Goal: Information Seeking & Learning: Learn about a topic

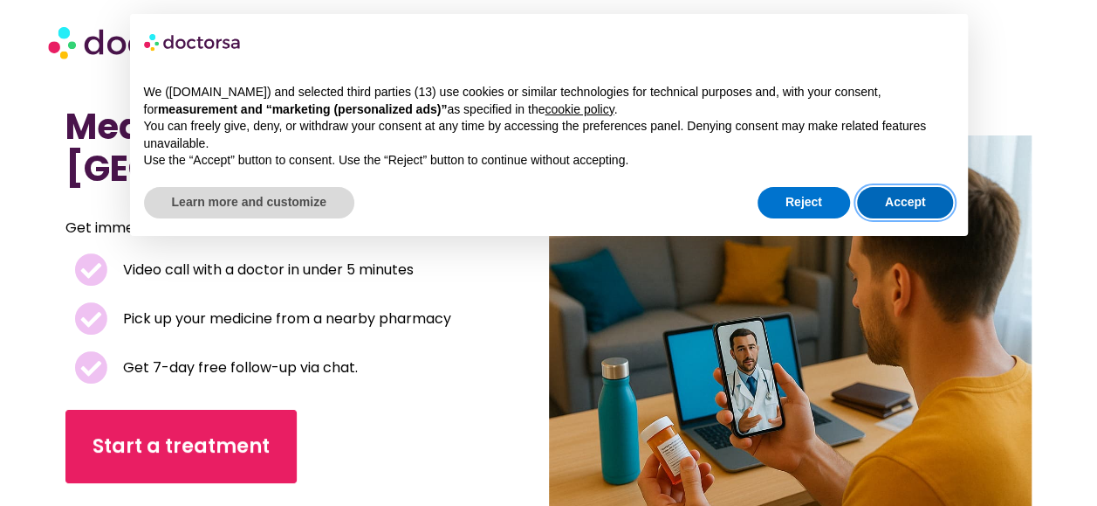
click at [899, 195] on button "Accept" at bounding box center [905, 202] width 97 height 31
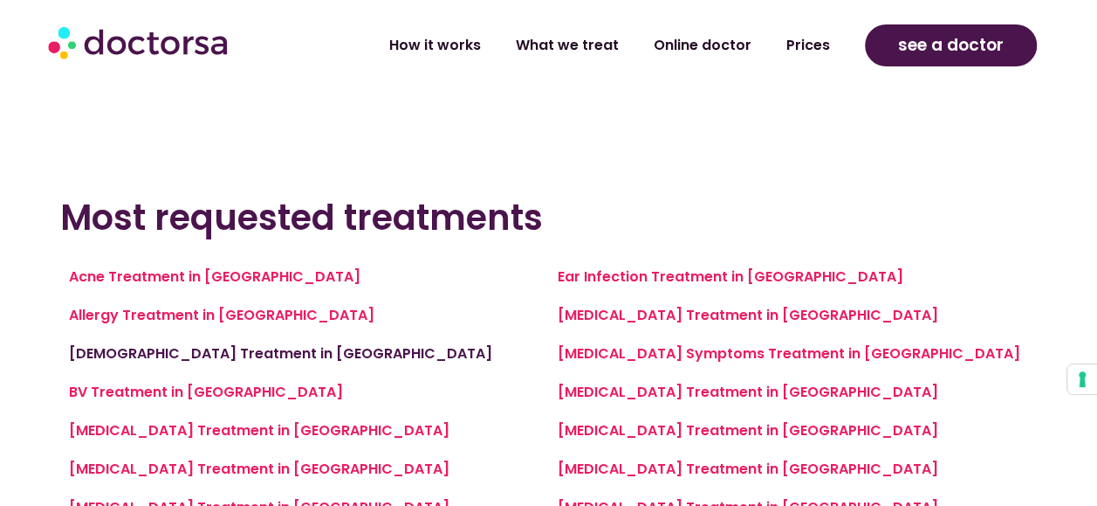
scroll to position [1222, 0]
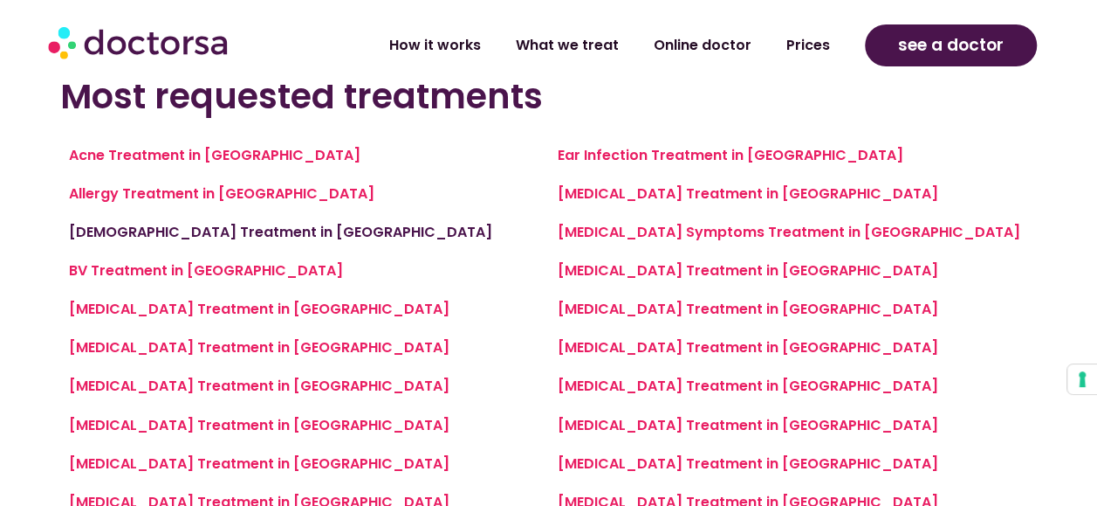
click at [195, 232] on link "Asthma Treatment in Mykonos" at bounding box center [280, 232] width 423 height 20
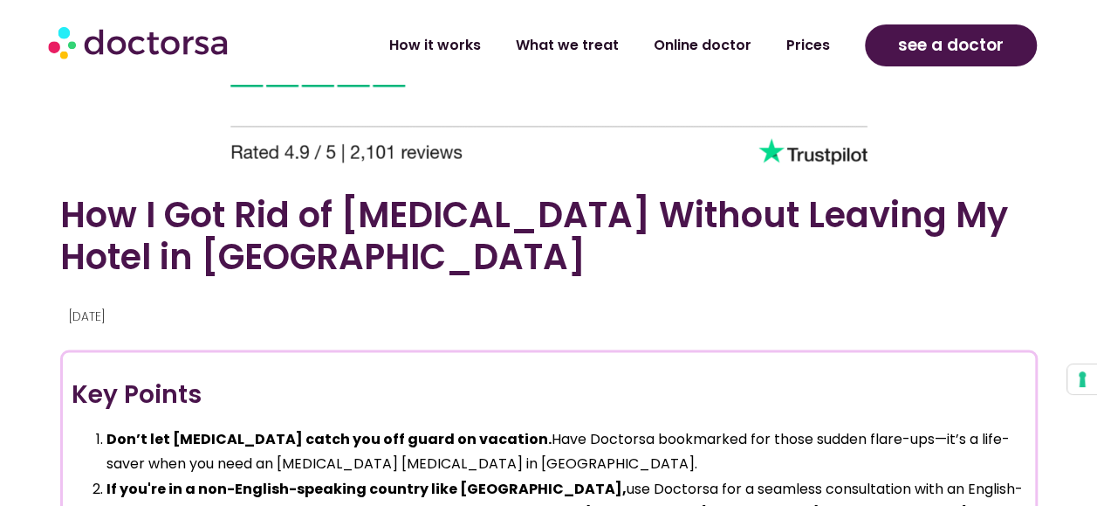
scroll to position [1222, 0]
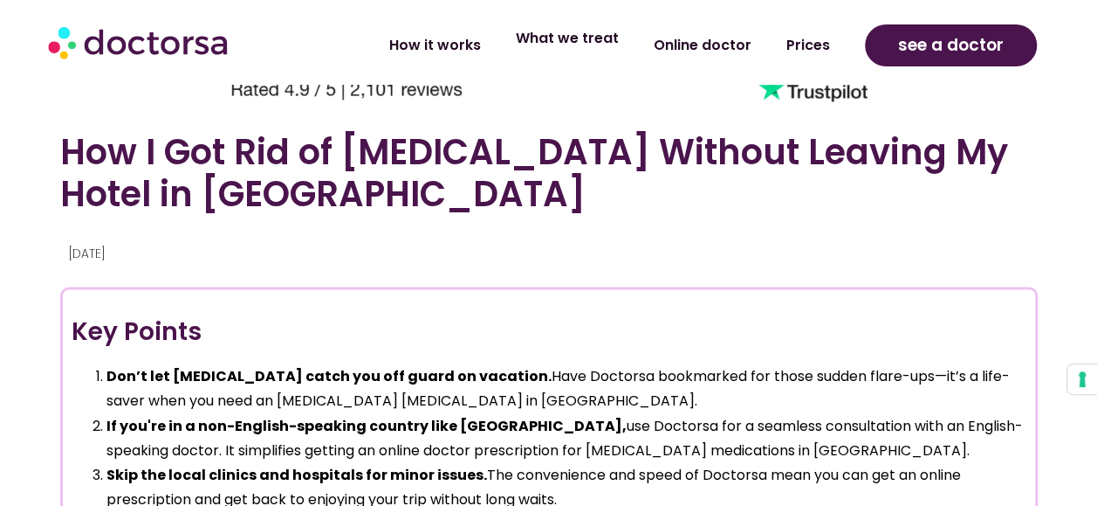
click at [565, 48] on link "What we treat" at bounding box center [568, 38] width 138 height 40
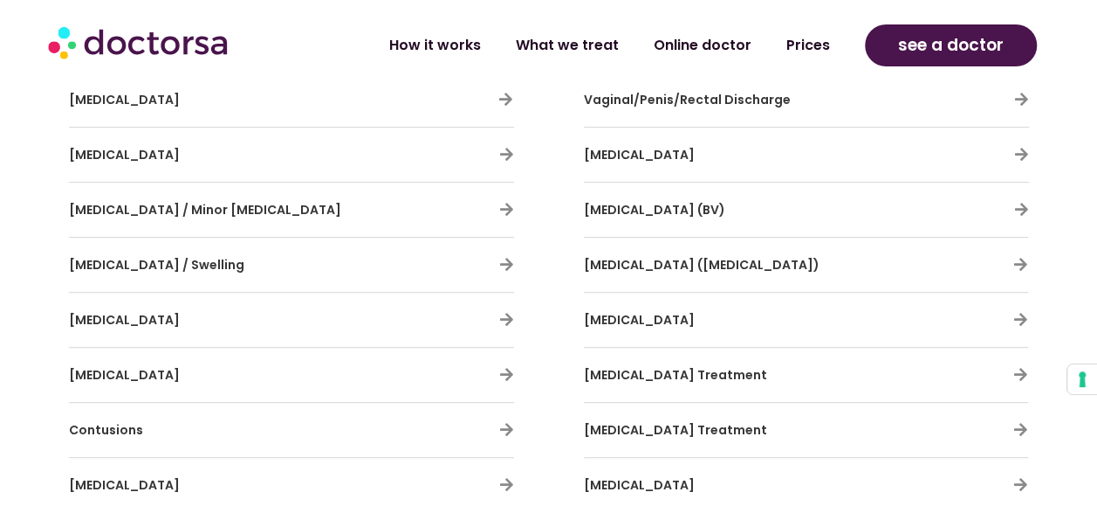
scroll to position [3754, 0]
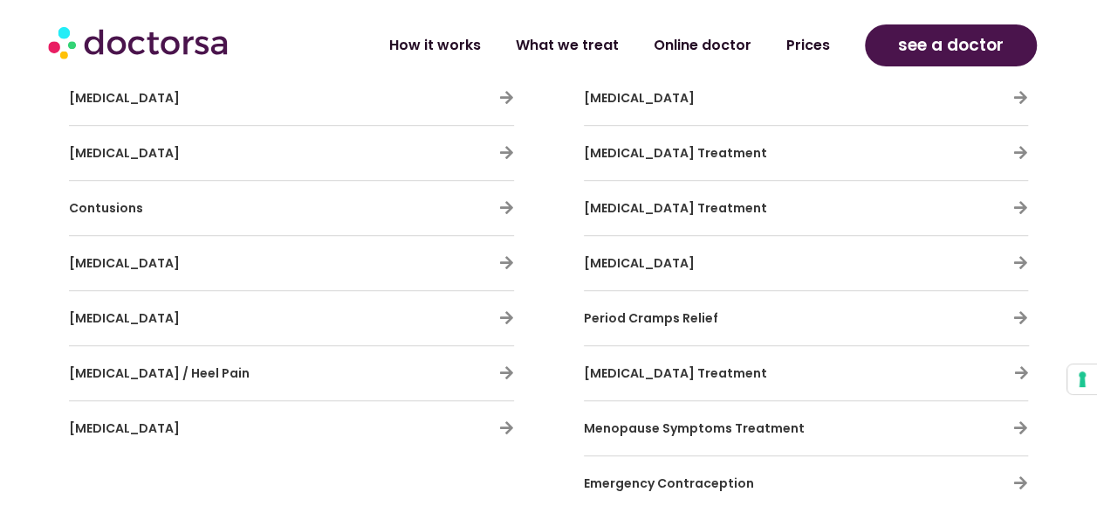
click at [719, 419] on span "Menopause Symptoms Treatment" at bounding box center [694, 427] width 221 height 17
click at [1021, 420] on icon at bounding box center [1021, 427] width 15 height 15
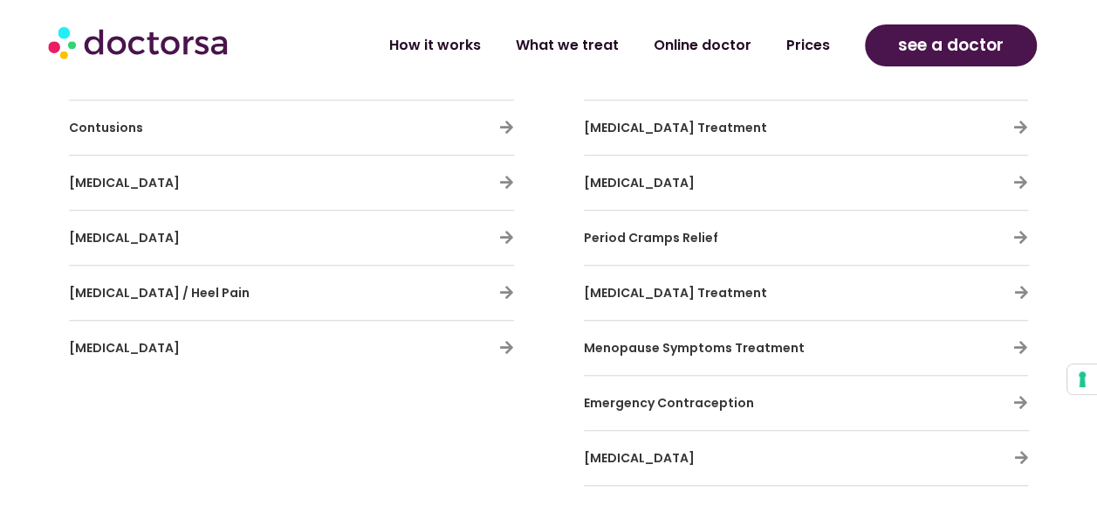
scroll to position [4103, 0]
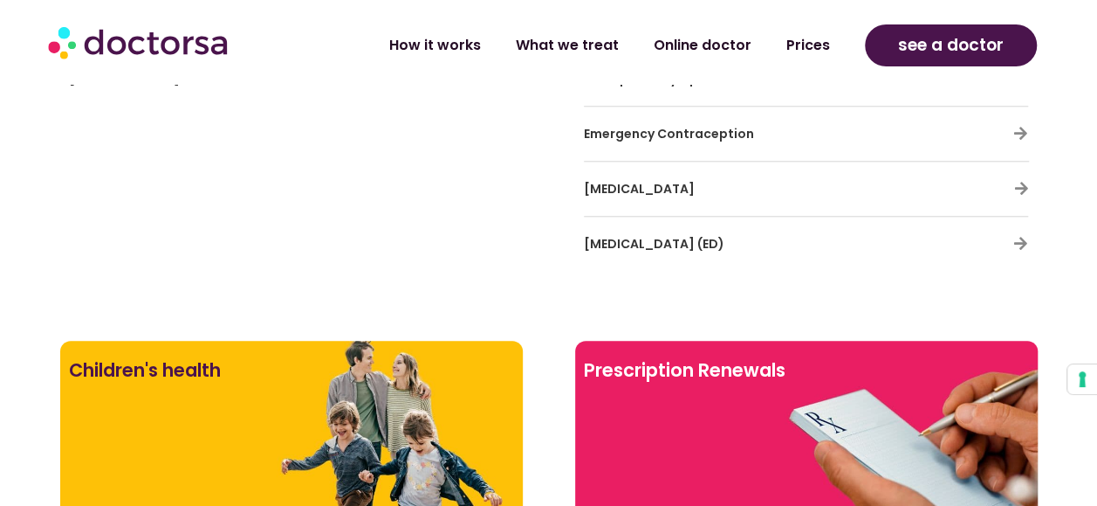
click at [698, 125] on span "Emergency Contraception" at bounding box center [669, 133] width 170 height 17
click at [697, 240] on h3 "Erectile Dysfunction (ED)" at bounding box center [755, 243] width 342 height 37
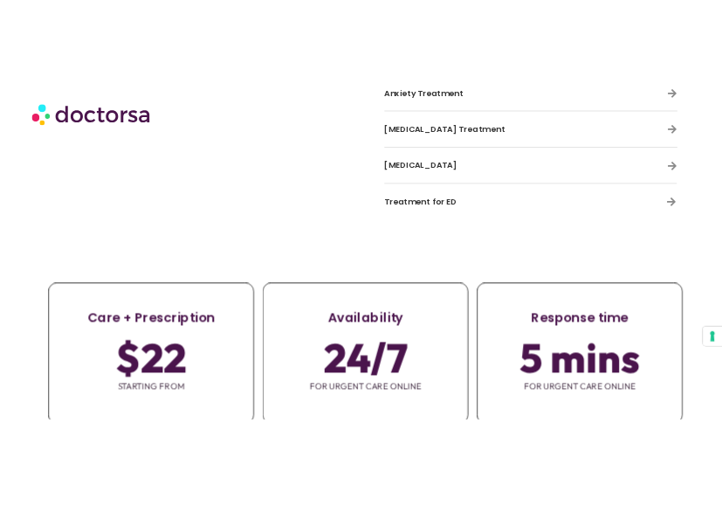
scroll to position [5987, 0]
